Goal: Check status: Check status

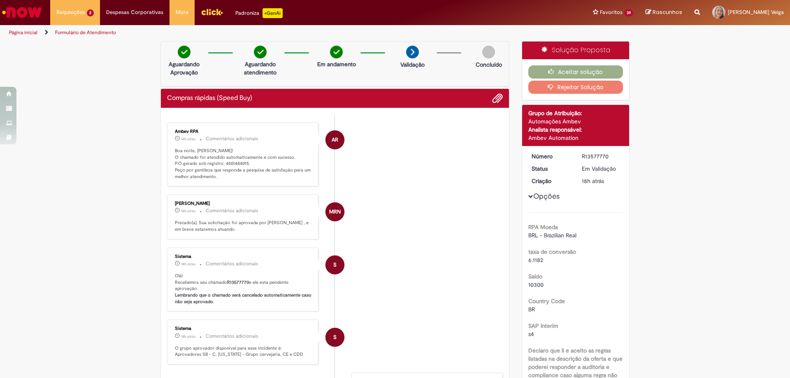
drag, startPoint x: 483, startPoint y: 287, endPoint x: 479, endPoint y: 251, distance: 36.9
click at [487, 286] on li "S Sistema 18h atrás 18 horas atrás Comentários adicionais Olá! Recebemos seu ch…" at bounding box center [335, 280] width 336 height 64
drag, startPoint x: 165, startPoint y: 98, endPoint x: 380, endPoint y: 116, distance: 215.2
click at [380, 116] on div "Compras rápidas (Speed Buy) Enviar AR Ambev RPA 14h atrás 14 horas atrás Coment…" at bounding box center [334, 305] width 349 height 435
click at [461, 144] on li "AR Ambev RPA 14h atrás 14 horas atrás Comentários adicionais Boa noite, [PERSON…" at bounding box center [335, 155] width 336 height 64
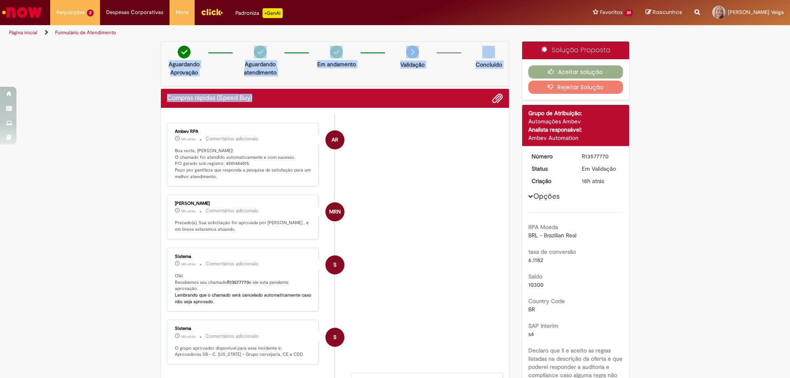
drag, startPoint x: 165, startPoint y: 60, endPoint x: 352, endPoint y: 90, distance: 188.8
click at [352, 90] on div "Verificar Código de Barras Aguardando Aprovação Aguardando atendimento Em andam…" at bounding box center [334, 284] width 361 height 486
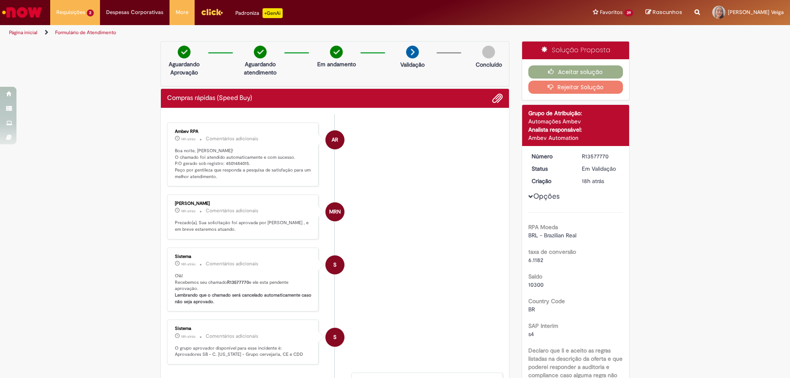
click at [482, 117] on ul "AR Ambev RPA 14h atrás 14 horas atrás Comentários adicionais Boa noite, [PERSON…" at bounding box center [335, 311] width 336 height 394
click at [380, 185] on li "AR Ambev RPA 14h atrás 14 horas atrás Comentários adicionais Boa noite, [PERSON…" at bounding box center [335, 155] width 336 height 64
drag, startPoint x: 166, startPoint y: 93, endPoint x: 292, endPoint y: 93, distance: 125.9
click at [292, 93] on div "Compras rápidas (Speed Buy)" at bounding box center [335, 98] width 348 height 19
click at [291, 99] on div "Compras rápidas (Speed Buy)" at bounding box center [335, 98] width 336 height 11
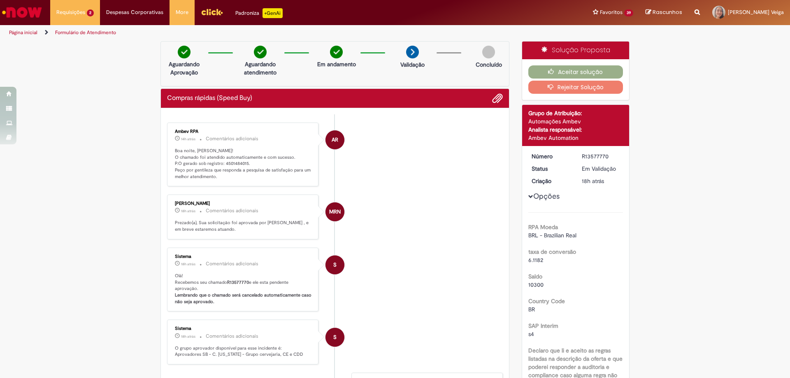
click at [167, 98] on h2 "Compras rápidas (Speed Buy)" at bounding box center [209, 98] width 85 height 7
drag, startPoint x: 164, startPoint y: 97, endPoint x: 308, endPoint y: 92, distance: 143.7
click at [308, 92] on div "Compras rápidas (Speed Buy)" at bounding box center [335, 98] width 348 height 19
click at [308, 101] on div "Compras rápidas (Speed Buy)" at bounding box center [335, 98] width 336 height 11
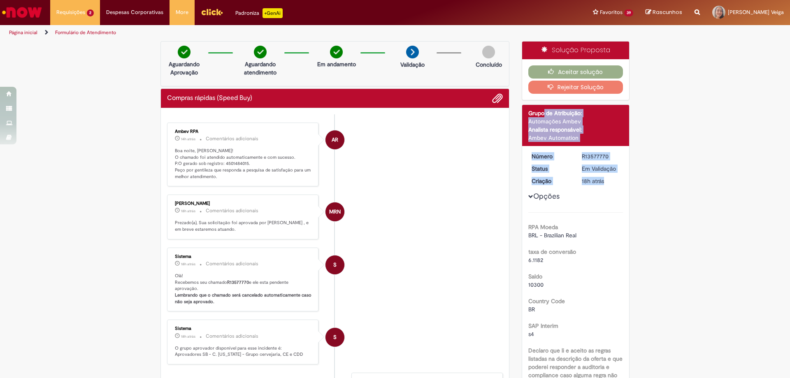
drag, startPoint x: 526, startPoint y: 112, endPoint x: 613, endPoint y: 181, distance: 111.6
click at [613, 181] on div "18h atrás 18 horas atrás" at bounding box center [601, 181] width 38 height 8
drag, startPoint x: 526, startPoint y: 112, endPoint x: 611, endPoint y: 178, distance: 107.1
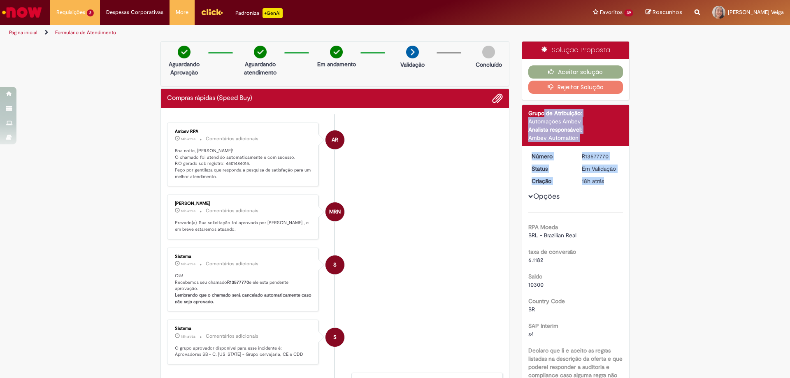
click at [611, 179] on div "18h atrás 18 horas atrás" at bounding box center [601, 181] width 38 height 8
drag, startPoint x: 525, startPoint y: 111, endPoint x: 618, endPoint y: 334, distance: 241.3
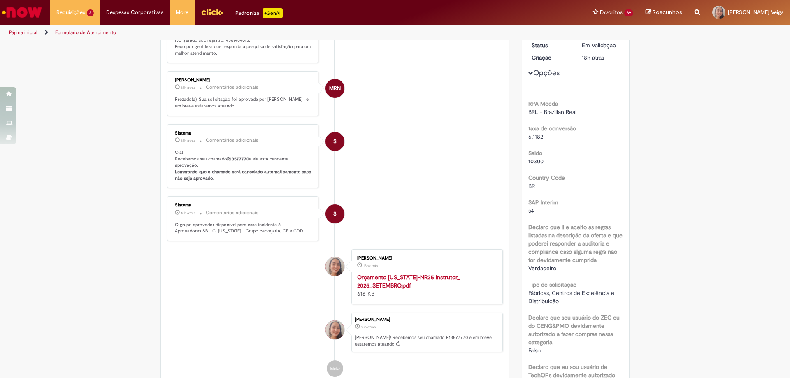
click at [590, 238] on b "Declaro que li e aceito as regras listadas na descrição da oferta e que poderei…" at bounding box center [575, 243] width 94 height 40
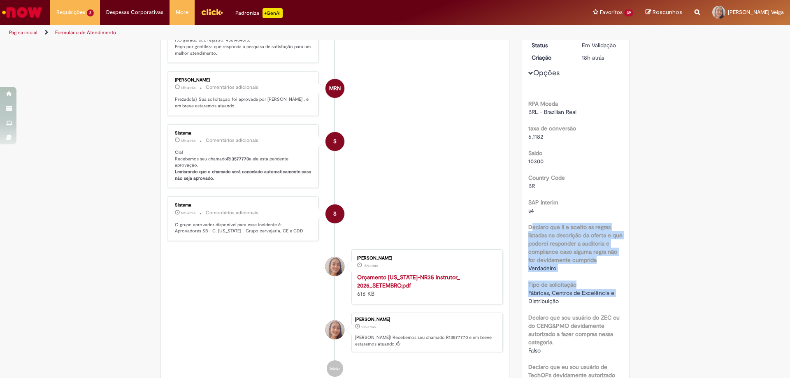
drag, startPoint x: 528, startPoint y: 227, endPoint x: 641, endPoint y: 295, distance: 132.7
click at [578, 285] on div "Tipo de solicitação Fábricas, Centros de Excelência e Distribuição" at bounding box center [575, 292] width 95 height 27
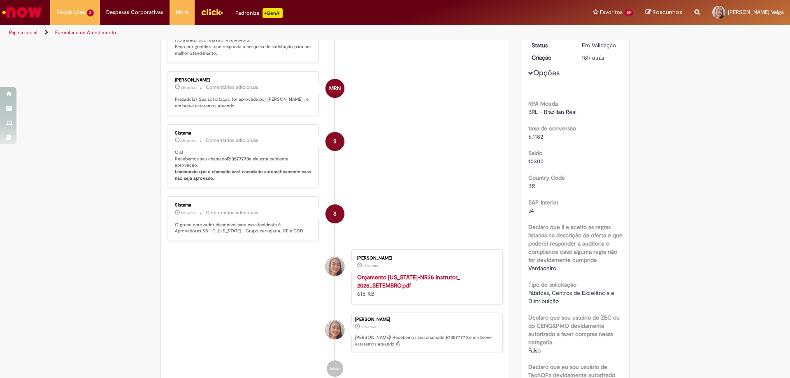
scroll to position [165, 0]
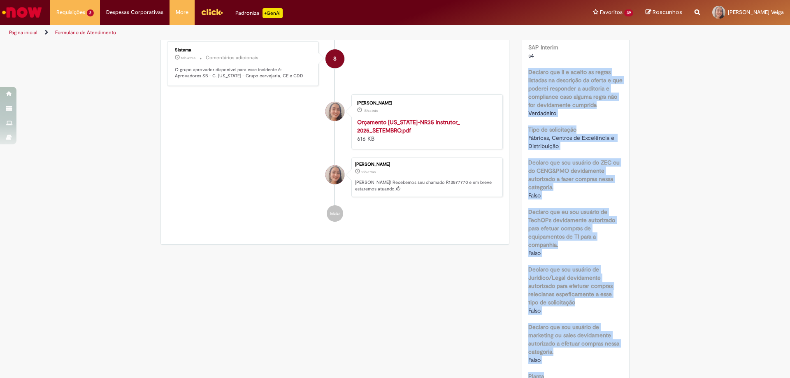
drag, startPoint x: 522, startPoint y: 185, endPoint x: 581, endPoint y: 374, distance: 197.6
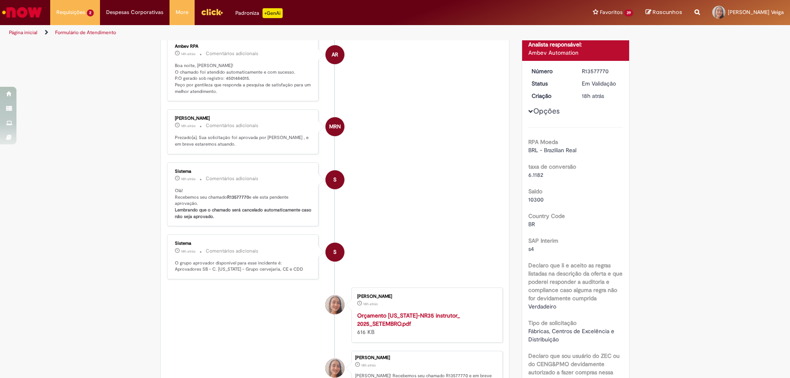
scroll to position [0, 0]
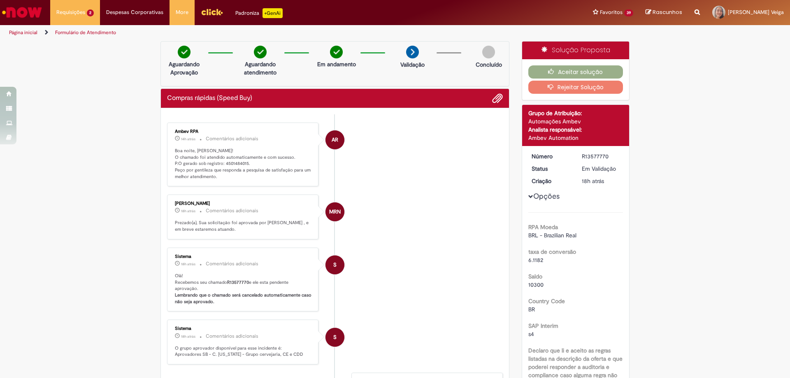
click at [489, 264] on li "S Sistema 18h atrás 18 horas atrás Comentários adicionais Olá! Recebemos seu ch…" at bounding box center [335, 280] width 336 height 64
